Goal: Navigation & Orientation: Find specific page/section

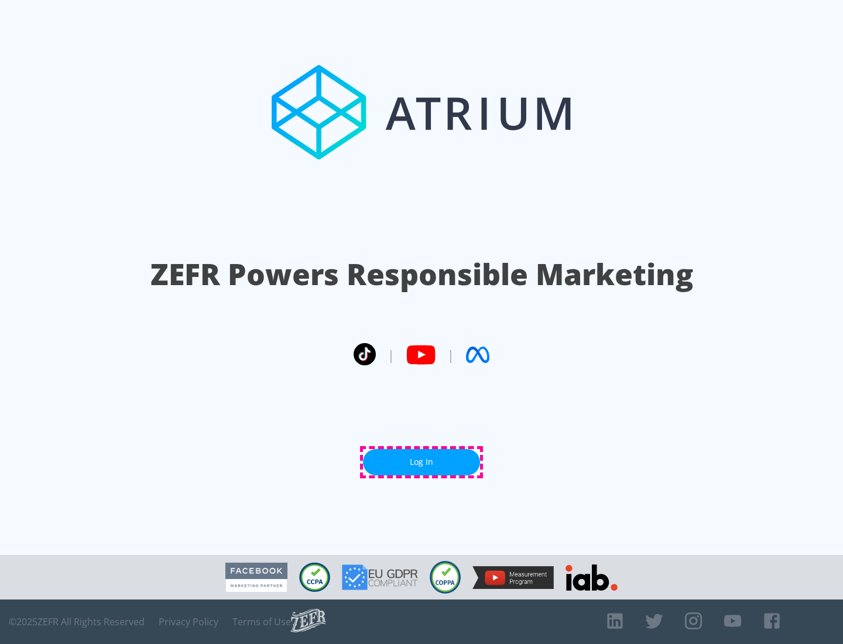
click at [422, 462] on link "Log In" at bounding box center [421, 462] width 117 height 26
